Goal: Transaction & Acquisition: Purchase product/service

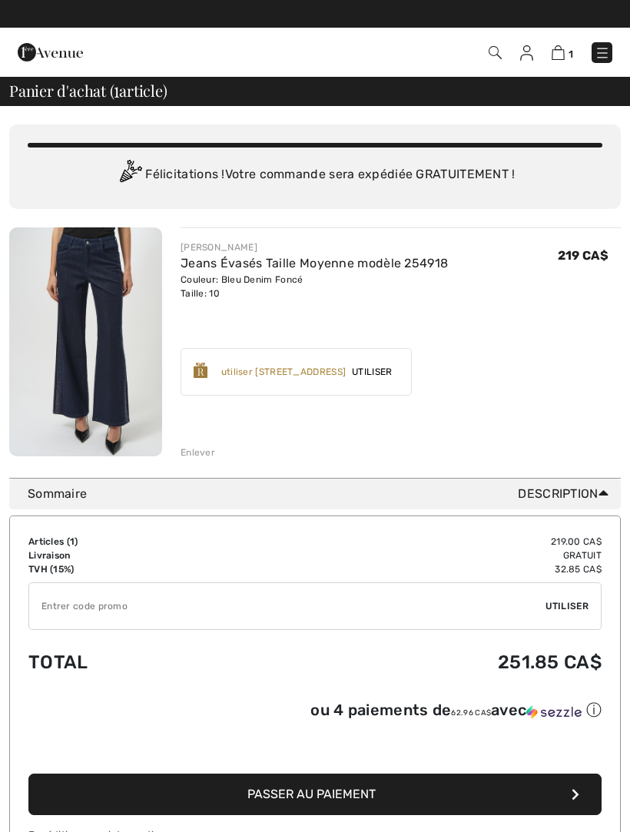
click at [598, 48] on img at bounding box center [602, 52] width 15 height 15
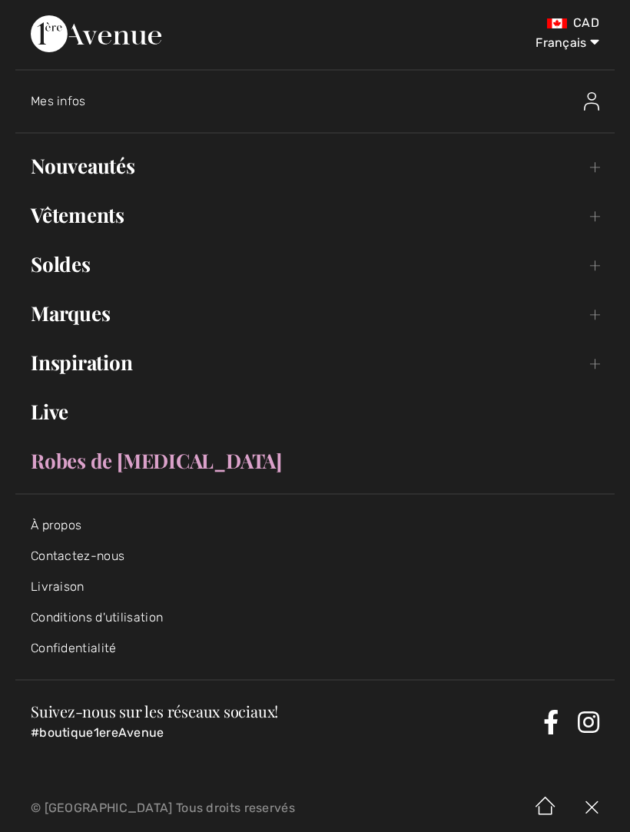
click at [113, 211] on link "Vêtements Toggle submenu" at bounding box center [314, 215] width 599 height 34
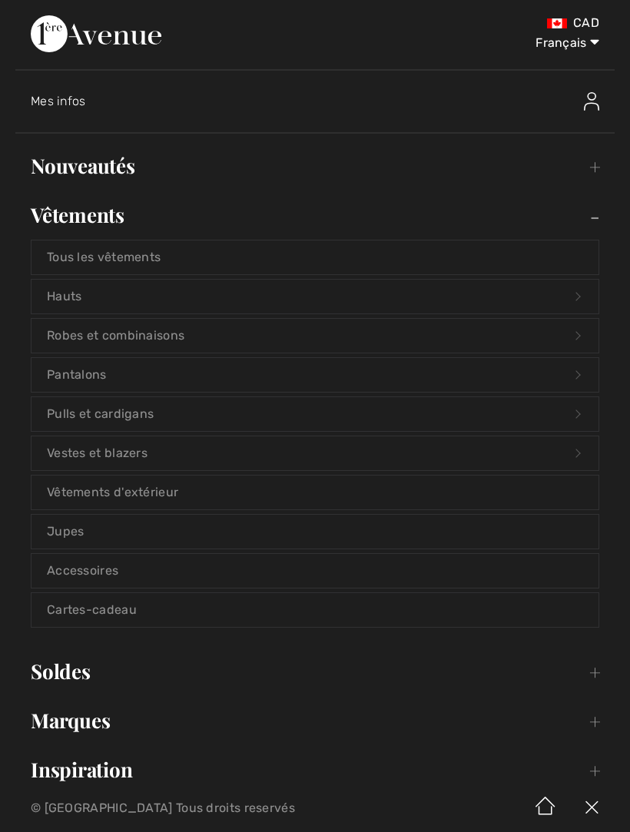
click at [118, 373] on link "Pantalons Open submenu" at bounding box center [315, 375] width 567 height 34
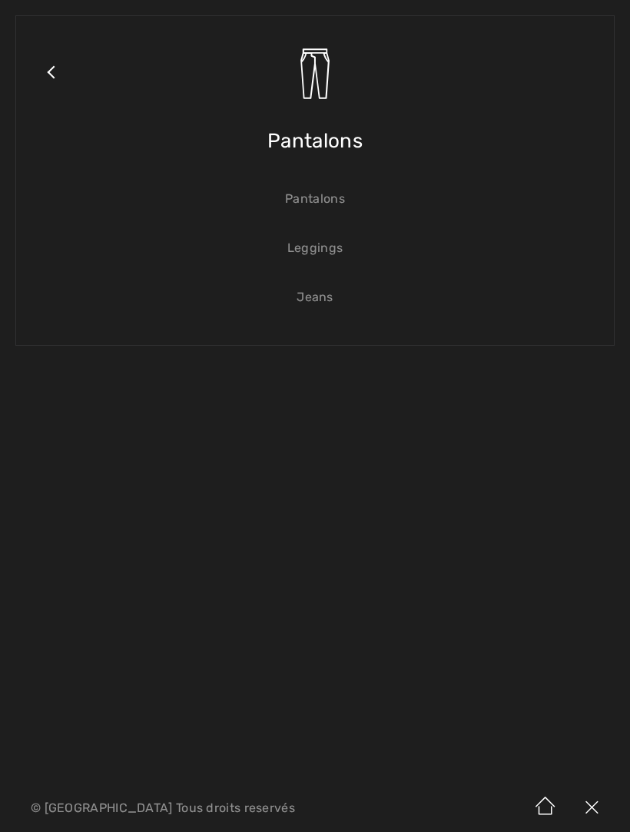
click at [334, 300] on link "Jeans" at bounding box center [315, 297] width 567 height 34
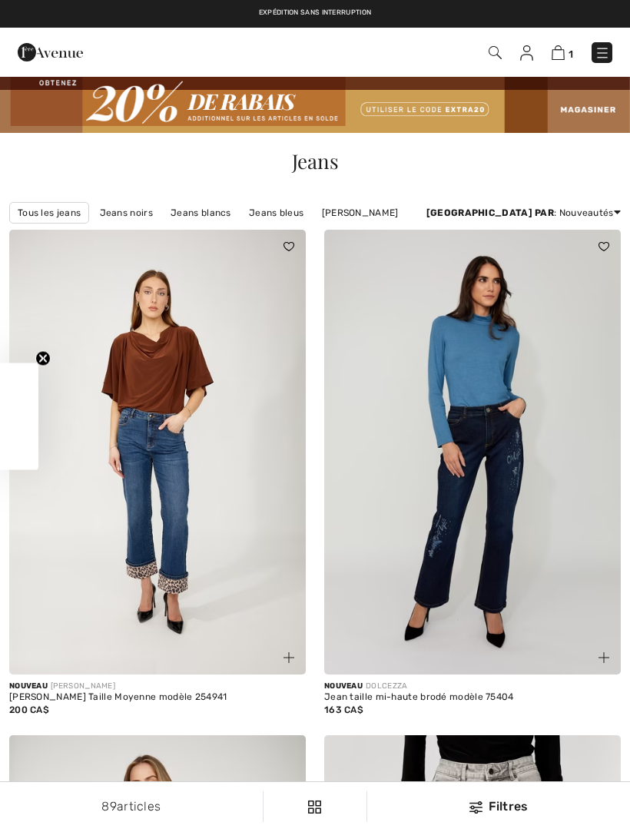
checkbox input "true"
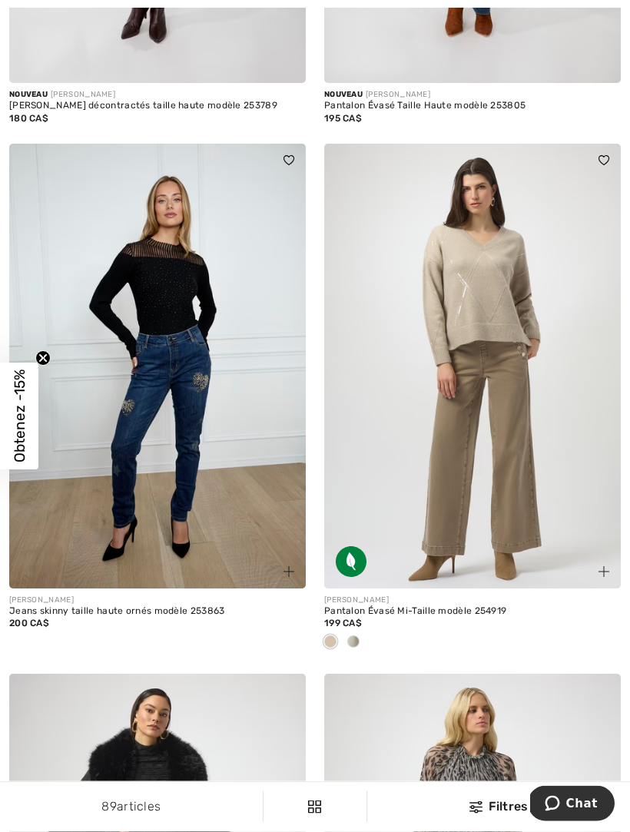
scroll to position [1603, 0]
click at [517, 468] on img at bounding box center [472, 366] width 297 height 445
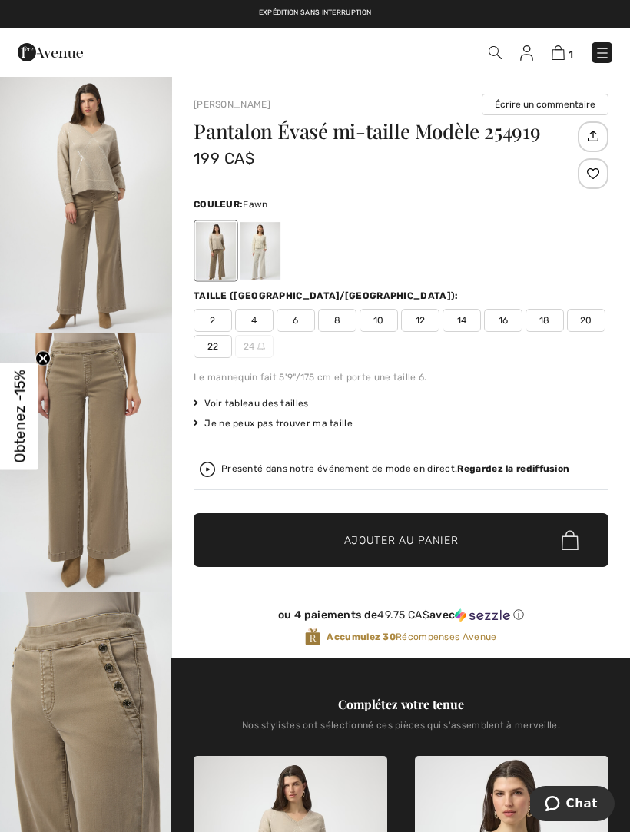
click at [108, 215] on img "1 / 4" at bounding box center [86, 204] width 172 height 258
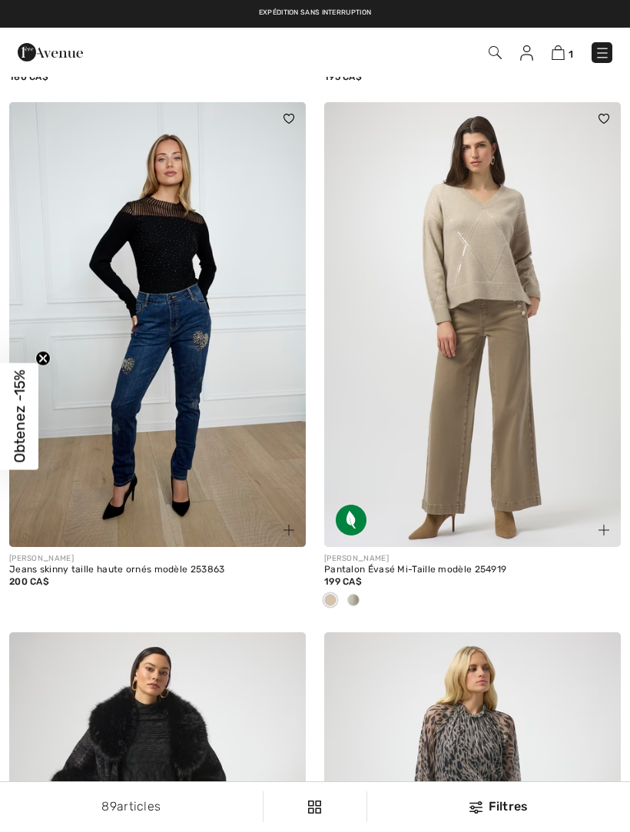
checkbox input "true"
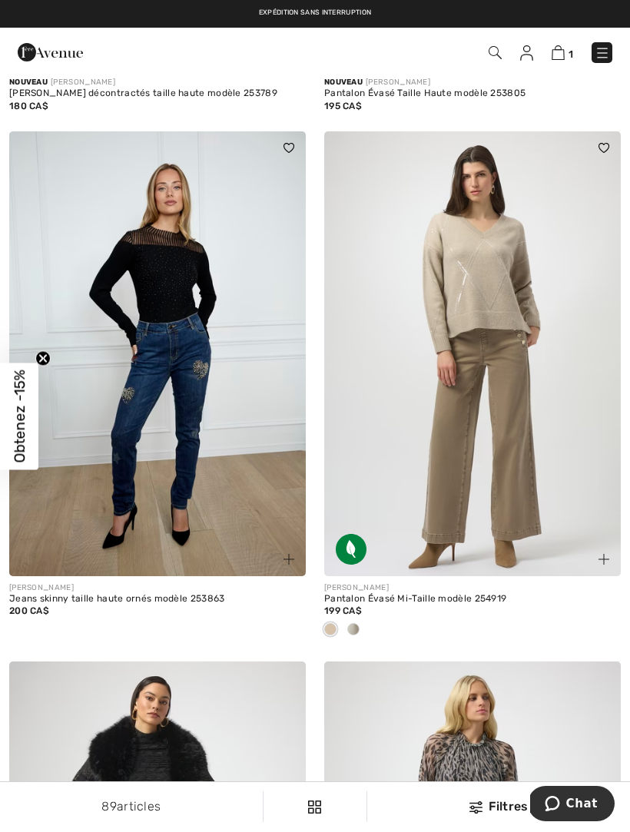
scroll to position [1614, 0]
click at [509, 328] on img at bounding box center [472, 354] width 297 height 445
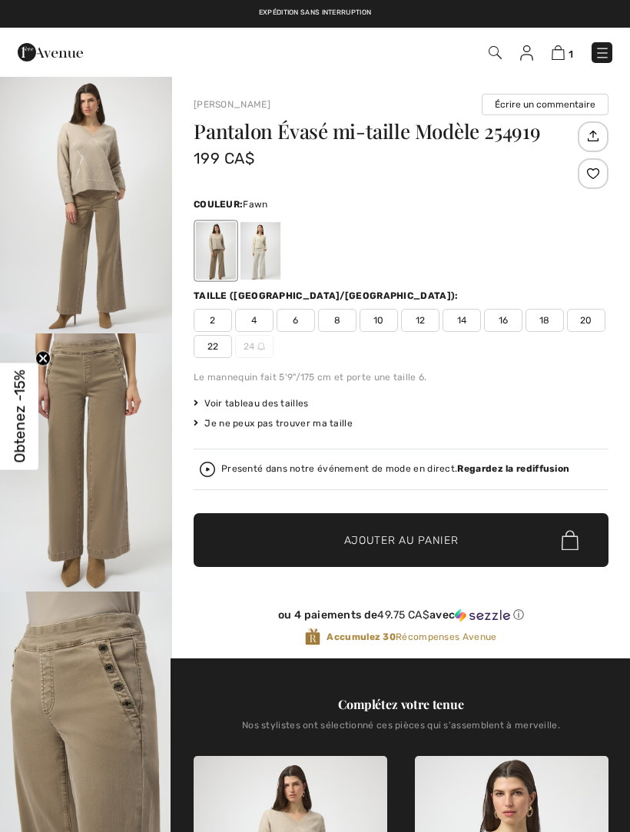
checkbox input "true"
click at [278, 247] on div at bounding box center [261, 251] width 40 height 58
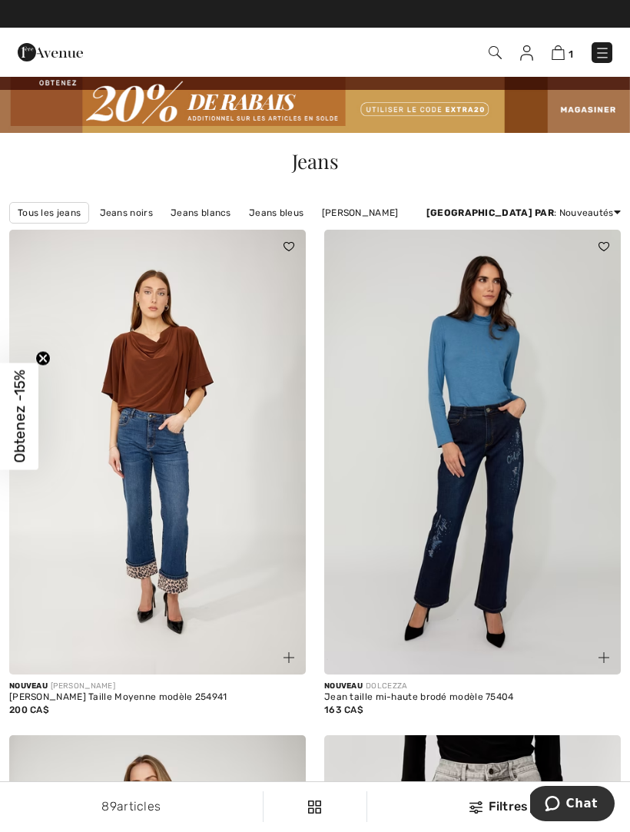
click at [564, 51] on img at bounding box center [558, 52] width 13 height 15
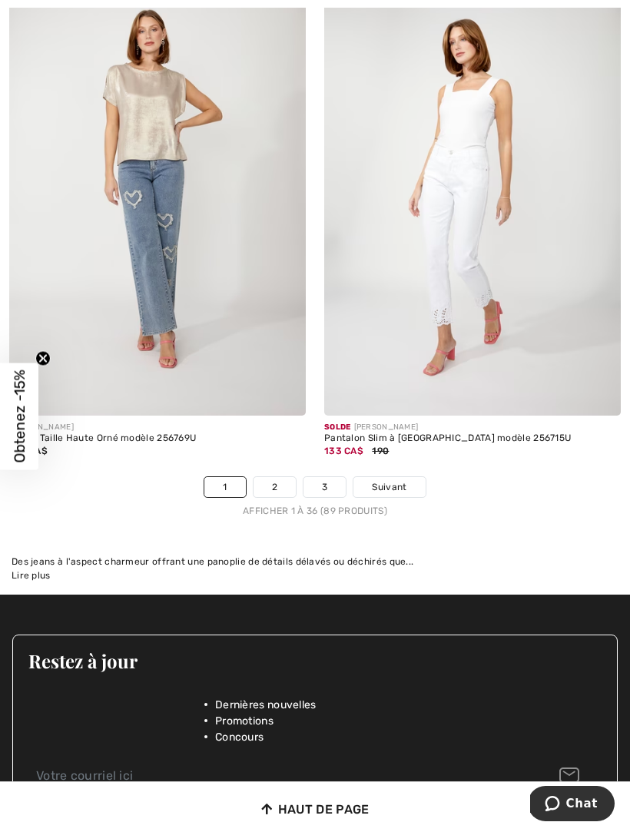
scroll to position [9204, 0]
click at [284, 476] on link "2" at bounding box center [275, 486] width 42 height 20
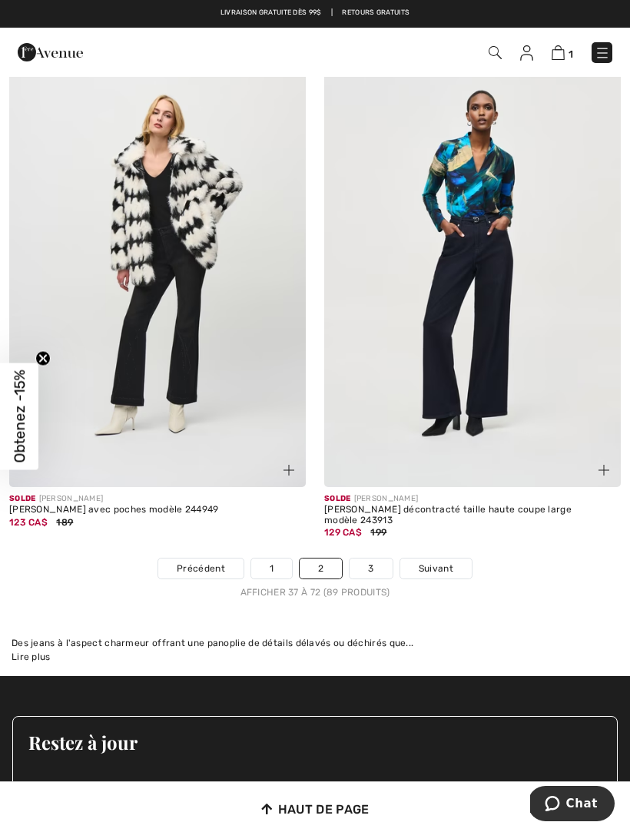
scroll to position [9157, 0]
click at [380, 559] on link "3" at bounding box center [371, 569] width 42 height 20
click at [377, 559] on link "3" at bounding box center [371, 569] width 42 height 20
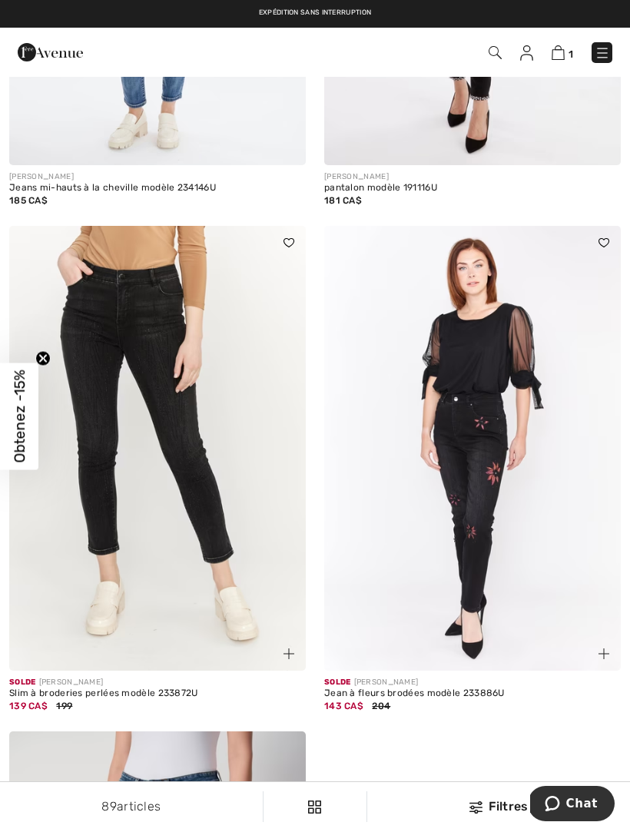
scroll to position [3693, 0]
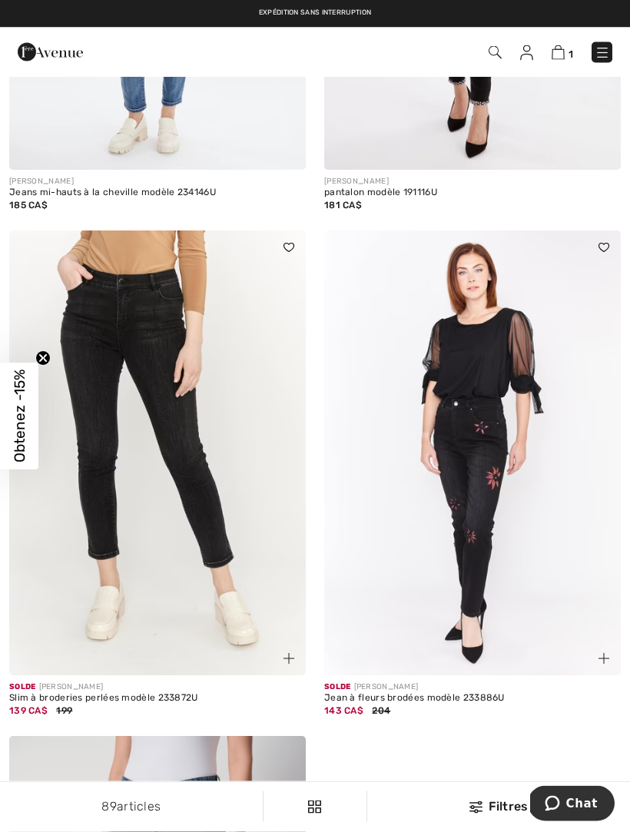
click at [563, 51] on img at bounding box center [558, 52] width 13 height 15
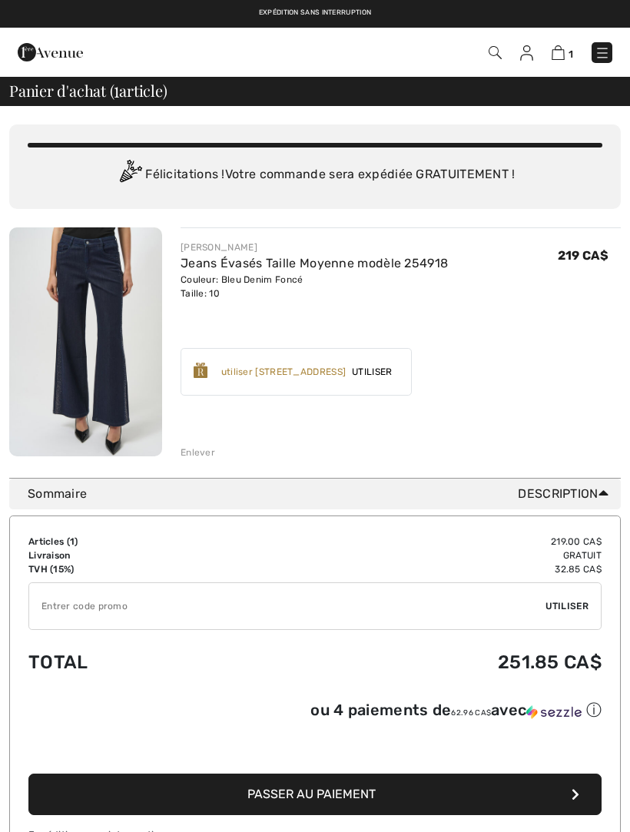
click at [608, 51] on img at bounding box center [602, 52] width 15 height 15
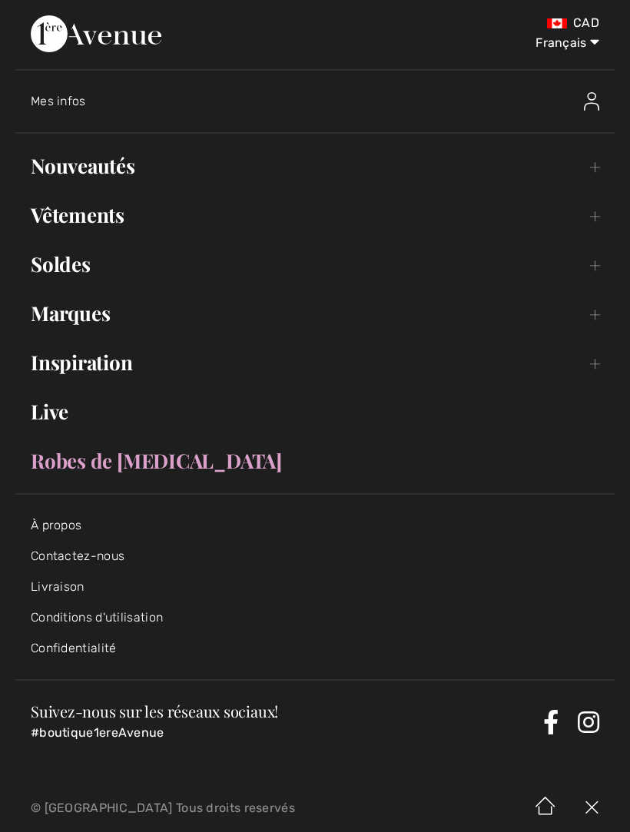
click at [128, 158] on link "Nouveautés Toggle submenu" at bounding box center [314, 166] width 599 height 34
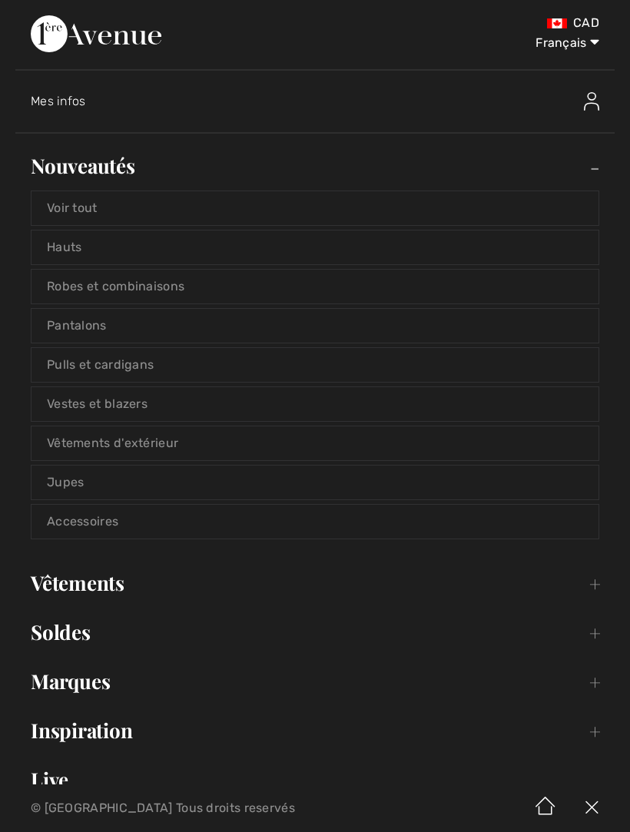
click at [107, 201] on link "Voir tout" at bounding box center [315, 208] width 567 height 34
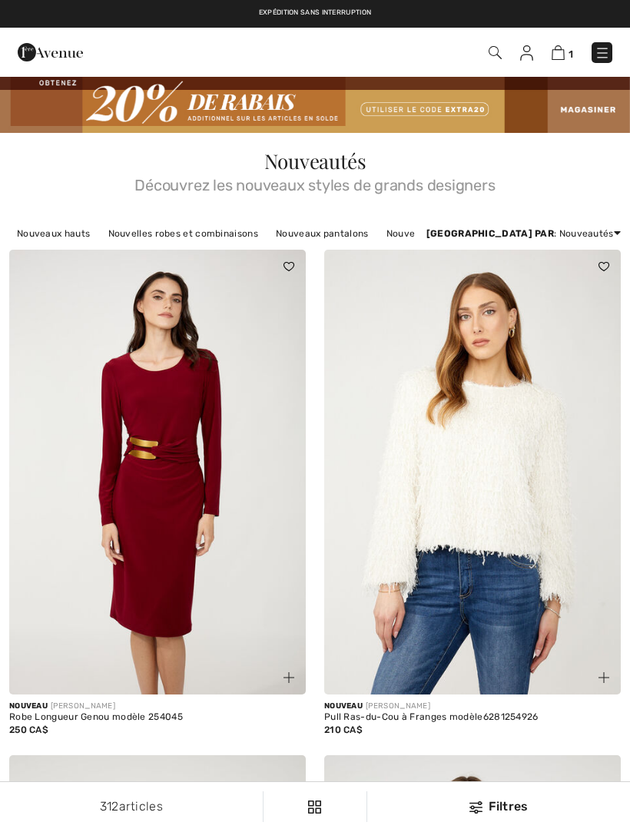
checkbox input "true"
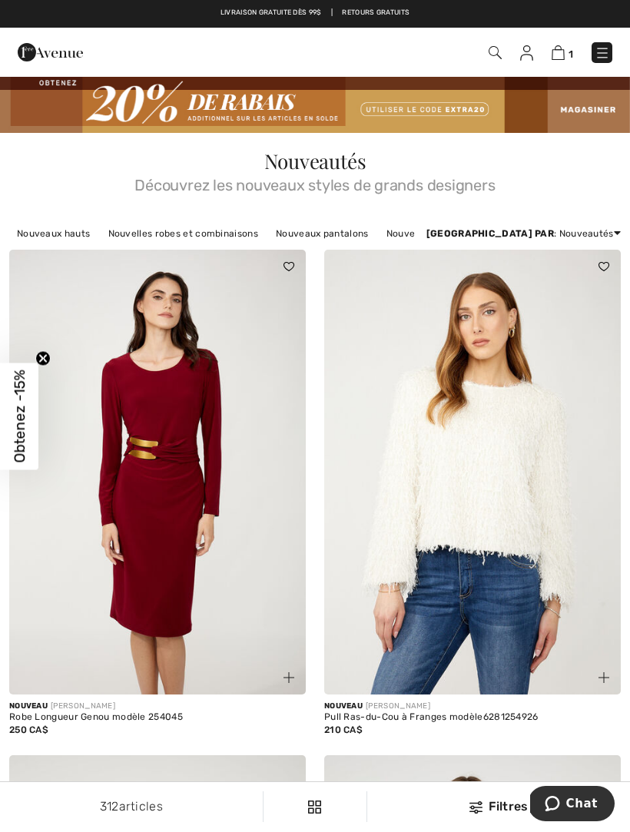
click at [605, 48] on img at bounding box center [602, 52] width 15 height 15
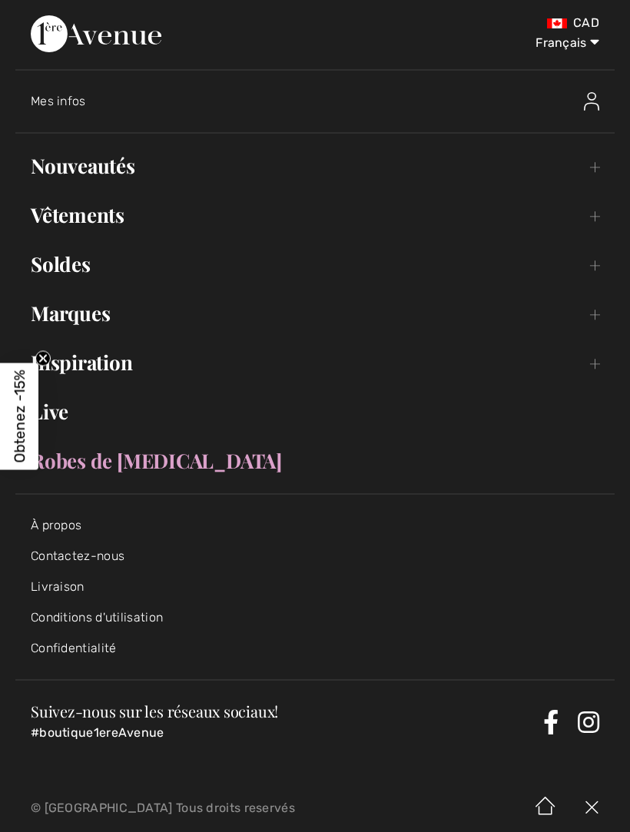
click at [107, 315] on link "Marques Open submenu" at bounding box center [314, 314] width 599 height 34
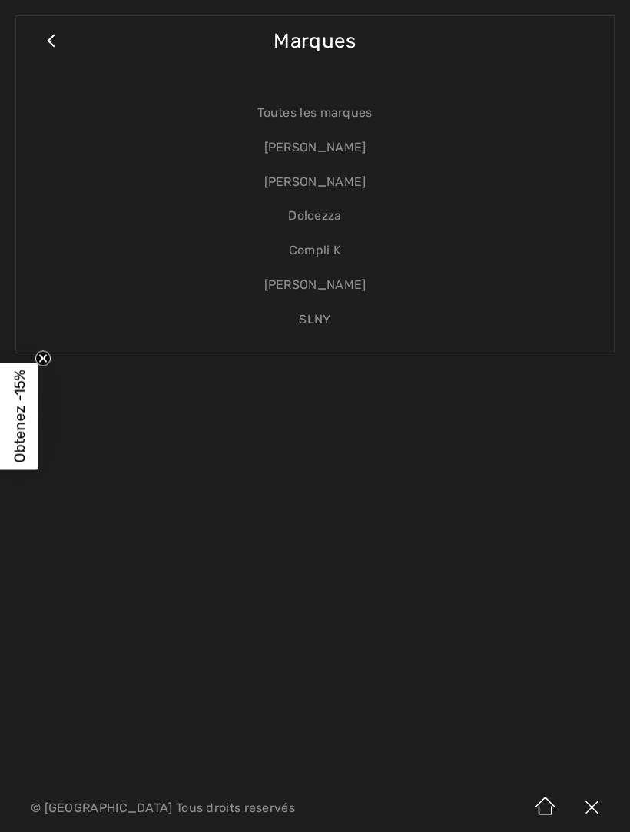
click at [353, 145] on link "[PERSON_NAME]" at bounding box center [315, 148] width 567 height 35
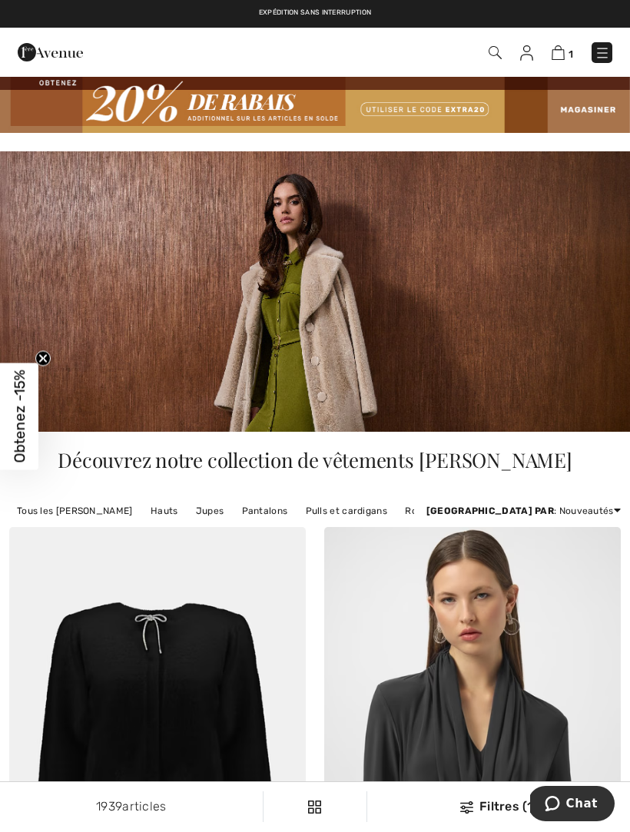
click at [263, 510] on link "Pantalons" at bounding box center [264, 511] width 61 height 20
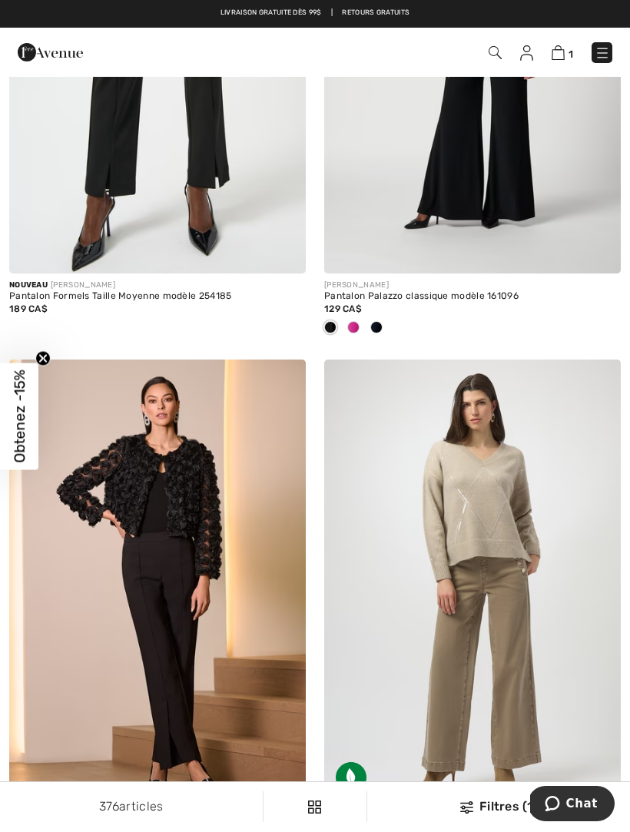
scroll to position [5230, 0]
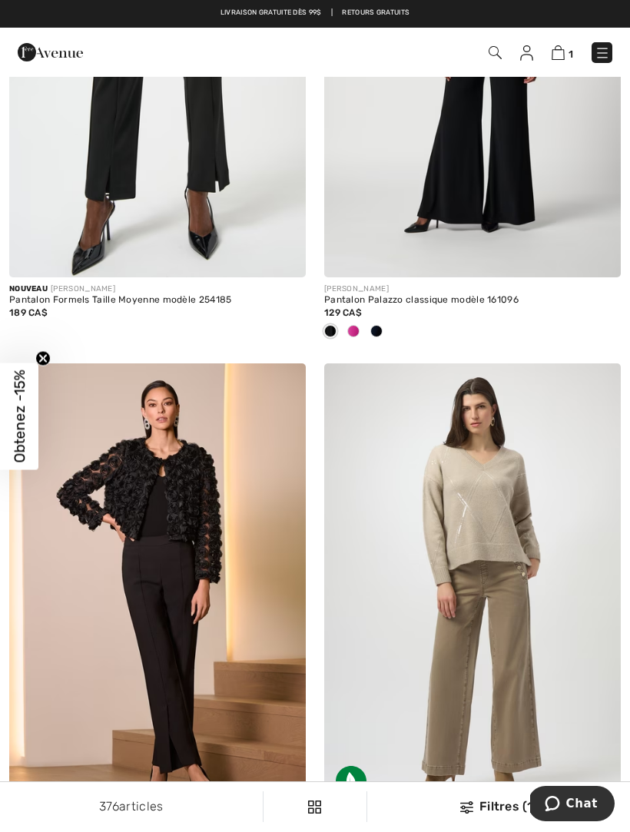
click at [563, 48] on img at bounding box center [558, 52] width 13 height 15
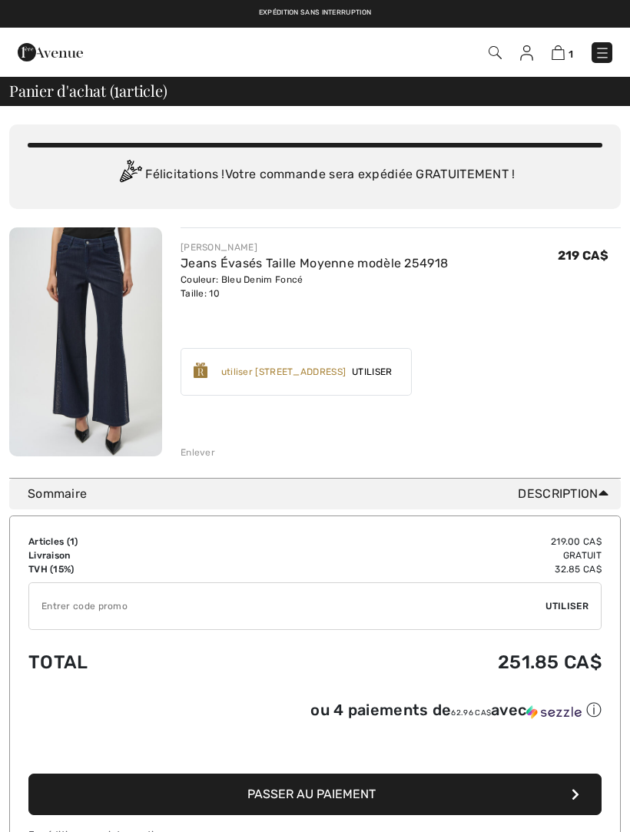
click at [625, 655] on div "Vous n'êtes qu'à 0.00 CA$ de la LIVRAISON GRATUITE! Continuer à magasiner > Fél…" at bounding box center [315, 674] width 630 height 1136
